Goal: Task Accomplishment & Management: Manage account settings

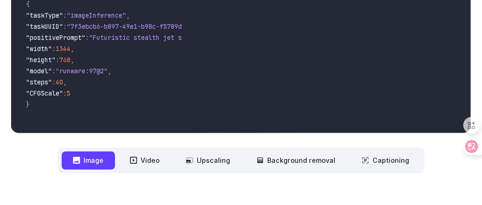
scroll to position [139, 0]
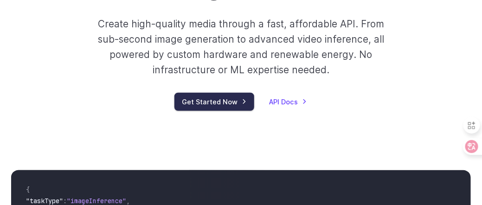
click at [216, 104] on link "Get Started Now" at bounding box center [214, 102] width 80 height 18
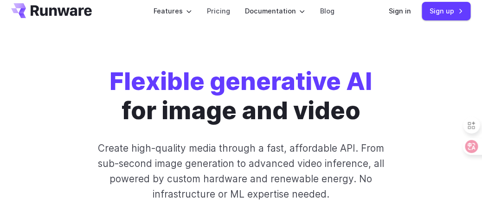
scroll to position [0, 0]
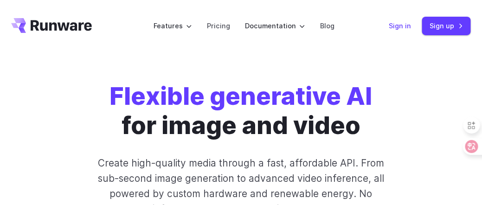
click at [400, 26] on link "Sign in" at bounding box center [400, 25] width 22 height 11
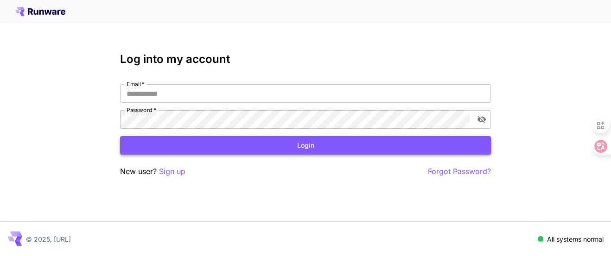
type input "**********"
click at [304, 144] on button "Login" at bounding box center [305, 145] width 371 height 19
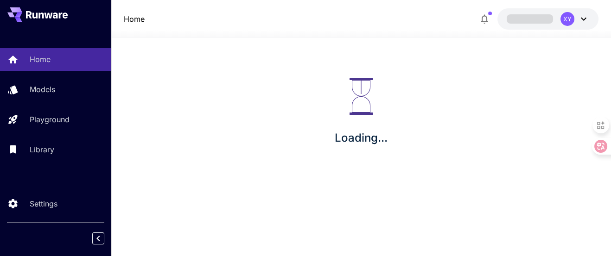
click at [301, 144] on div "Loading..." at bounding box center [361, 112] width 500 height 148
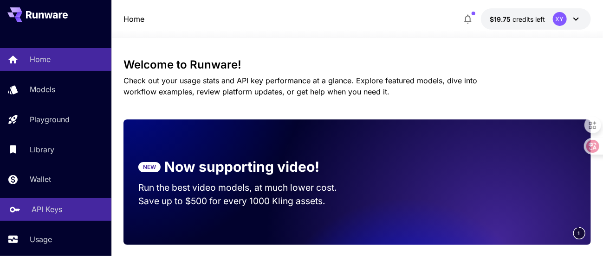
click at [59, 212] on p "API Keys" at bounding box center [47, 209] width 31 height 11
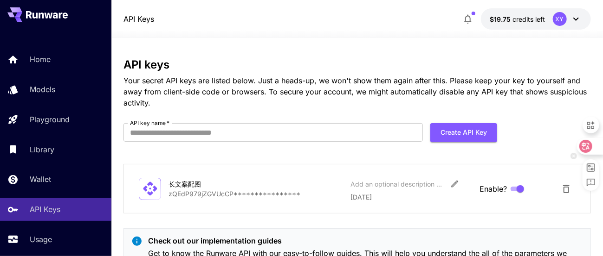
click at [590, 147] on icon at bounding box center [585, 146] width 13 height 13
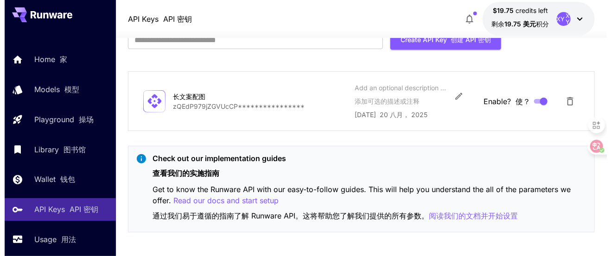
scroll to position [125, 0]
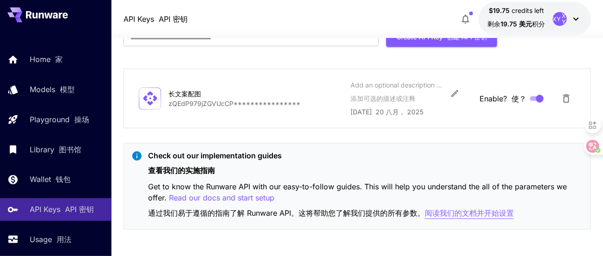
click at [456, 212] on p "阅读我们的文档并开始设置" at bounding box center [468, 214] width 89 height 12
click at [462, 213] on p "阅读我们的文档并开始设置" at bounding box center [468, 214] width 89 height 12
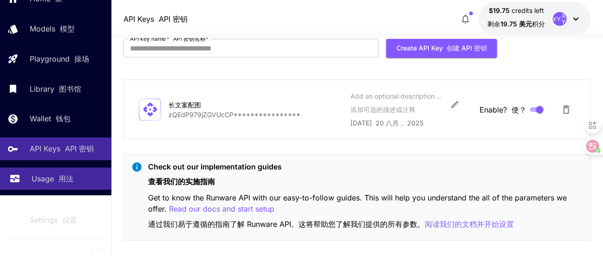
scroll to position [69, 0]
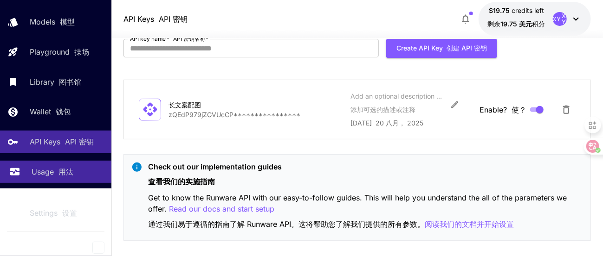
click at [57, 175] on font at bounding box center [56, 171] width 5 height 9
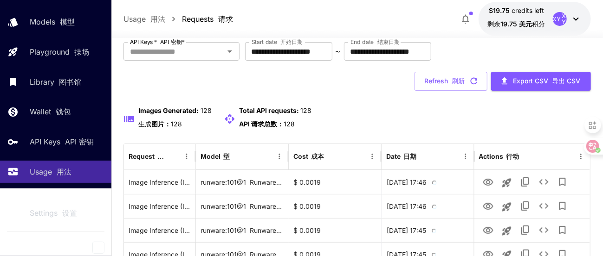
scroll to position [115, 0]
